Goal: Information Seeking & Learning: Compare options

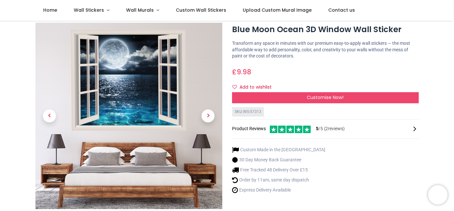
scroll to position [4, 0]
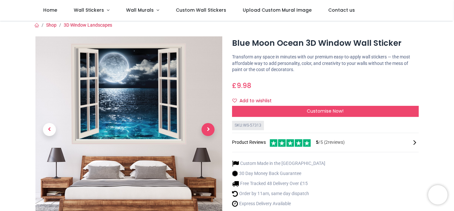
click at [209, 130] on span "Next" at bounding box center [207, 129] width 13 height 13
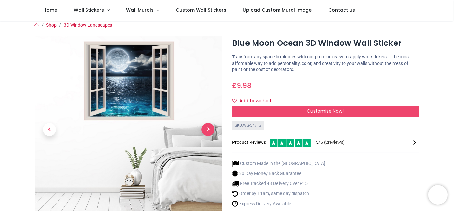
click at [209, 130] on span "Next" at bounding box center [207, 129] width 13 height 13
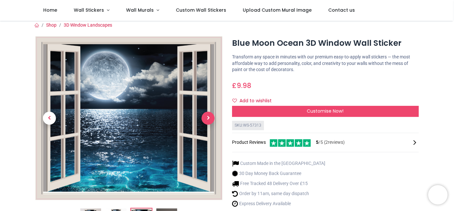
click at [206, 116] on span "Next" at bounding box center [207, 118] width 13 height 13
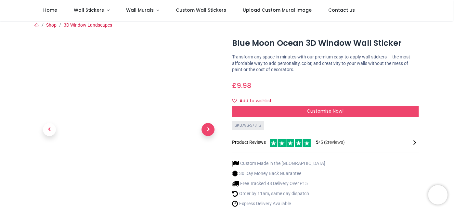
click at [206, 116] on link at bounding box center [208, 129] width 28 height 131
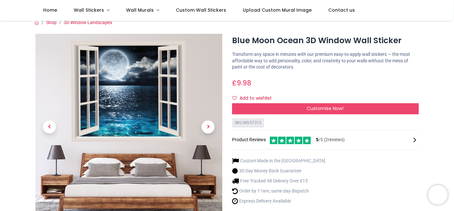
scroll to position [0, 0]
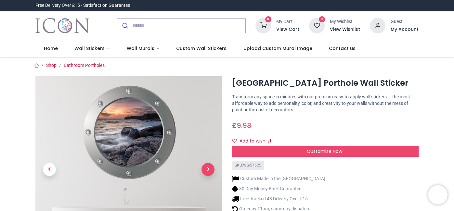
click at [205, 172] on span "Next" at bounding box center [207, 169] width 13 height 13
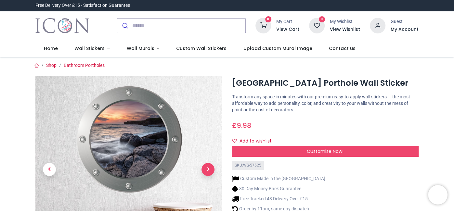
click at [208, 167] on span "Next" at bounding box center [207, 169] width 13 height 13
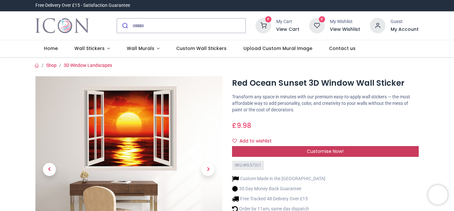
click at [342, 150] on span "Customise Now!" at bounding box center [325, 151] width 37 height 6
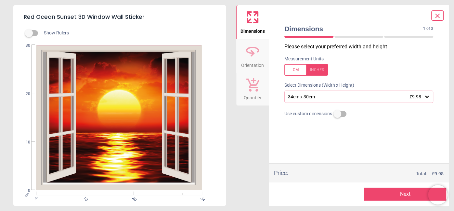
click at [427, 95] on icon at bounding box center [427, 97] width 6 height 6
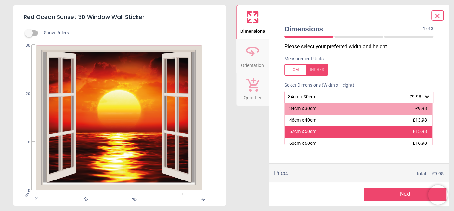
click at [426, 131] on span "£15.98" at bounding box center [420, 131] width 14 height 5
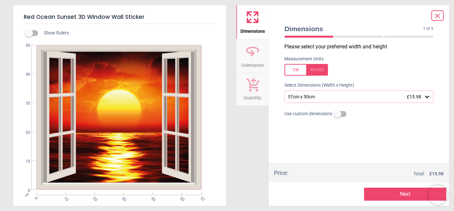
click at [427, 96] on icon at bounding box center [427, 97] width 6 height 6
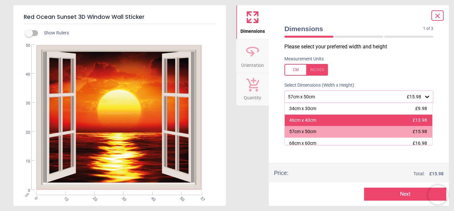
click at [418, 118] on span "£13.98" at bounding box center [420, 120] width 14 height 5
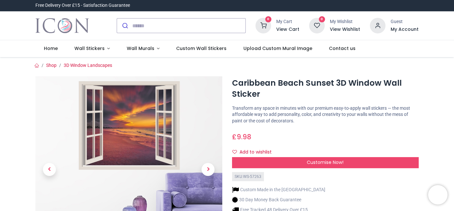
click at [149, 132] on img at bounding box center [128, 169] width 187 height 187
click at [144, 138] on img at bounding box center [128, 169] width 187 height 187
click at [208, 168] on span "Next" at bounding box center [207, 169] width 13 height 13
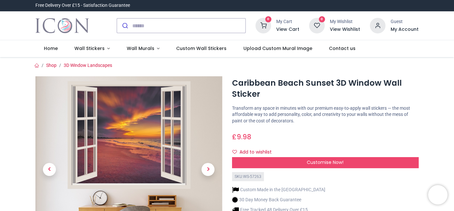
click at [140, 134] on img at bounding box center [128, 169] width 187 height 187
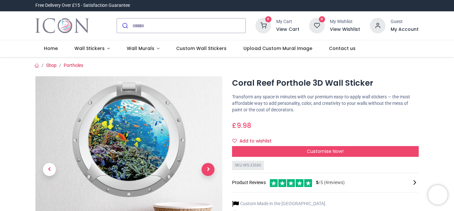
click at [210, 171] on span "Next" at bounding box center [207, 169] width 13 height 13
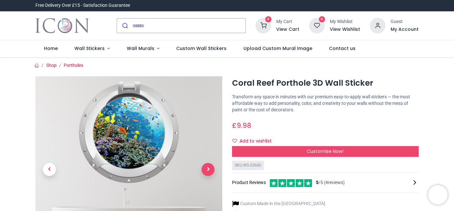
click at [210, 171] on span "Next" at bounding box center [207, 169] width 13 height 13
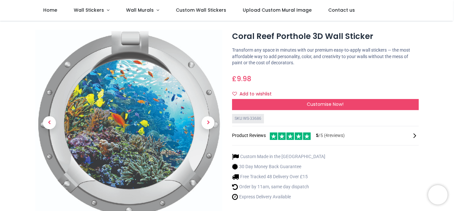
scroll to position [13, 0]
